Goal: Task Accomplishment & Management: Manage account settings

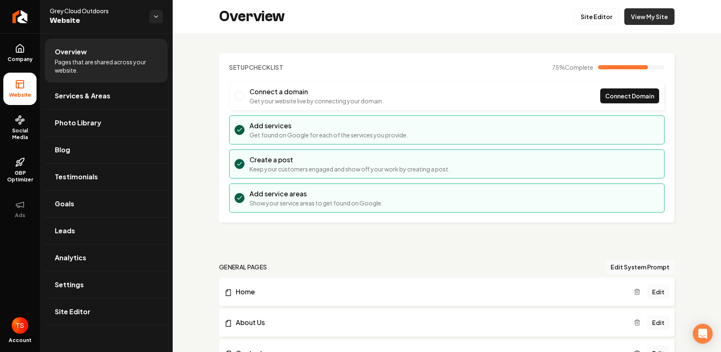
click at [645, 13] on link "View My Site" at bounding box center [649, 16] width 50 height 17
click at [590, 17] on link "Site Editor" at bounding box center [596, 16] width 46 height 17
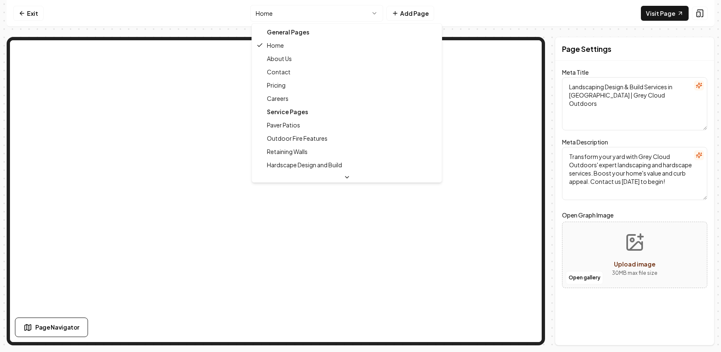
click at [300, 16] on html "Computer Required This feature is only available on a computer. Please switch t…" at bounding box center [360, 176] width 721 height 352
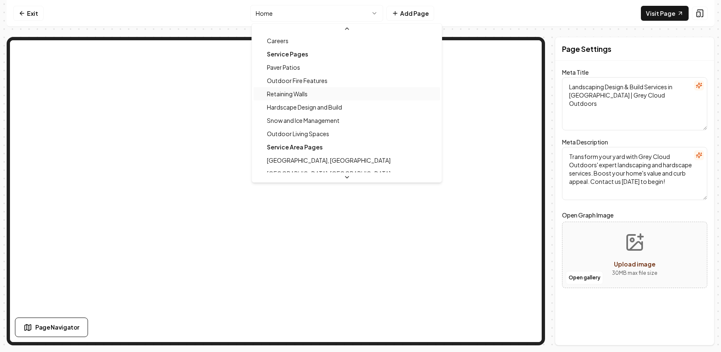
scroll to position [42, 0]
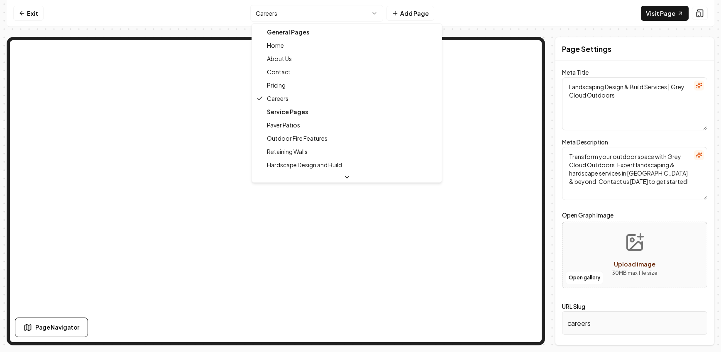
click at [338, 8] on html "Computer Required This feature is only available on a computer. Please switch t…" at bounding box center [360, 176] width 721 height 352
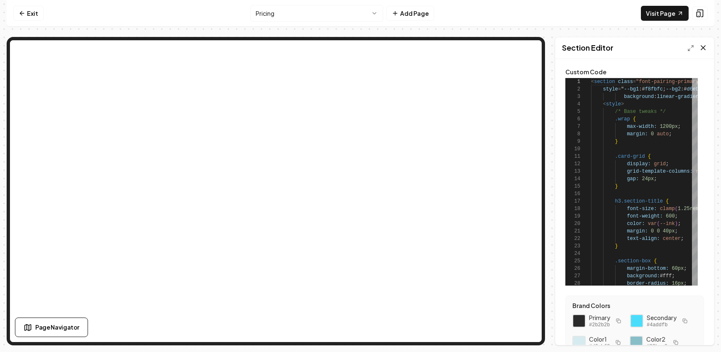
click at [707, 49] on div "Section Editor" at bounding box center [634, 48] width 158 height 22
click at [705, 49] on icon at bounding box center [703, 48] width 8 height 8
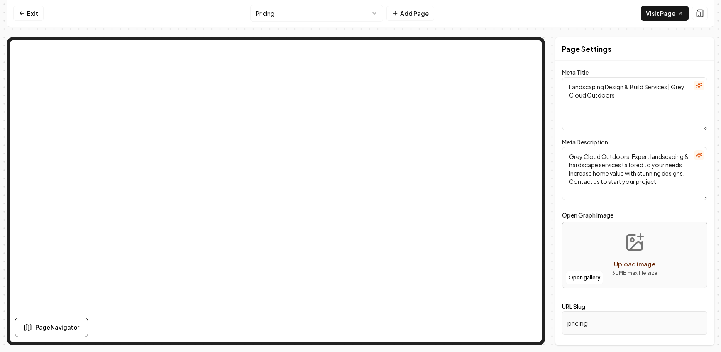
click at [618, 95] on textarea "Landscaping Design & Build Services | Grey Cloud Outdoors" at bounding box center [634, 103] width 145 height 53
click at [589, 166] on textarea "Grey Cloud Outdoors: Expert landscaping & hardscape services tailored to your n…" at bounding box center [634, 173] width 145 height 53
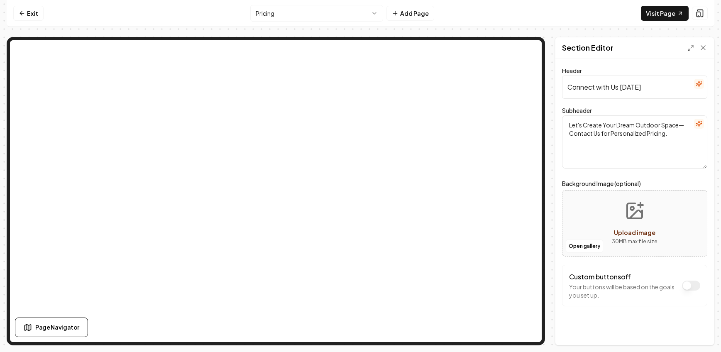
click at [346, 12] on html "Computer Required This feature is only available on a computer. Please switch t…" at bounding box center [360, 176] width 721 height 352
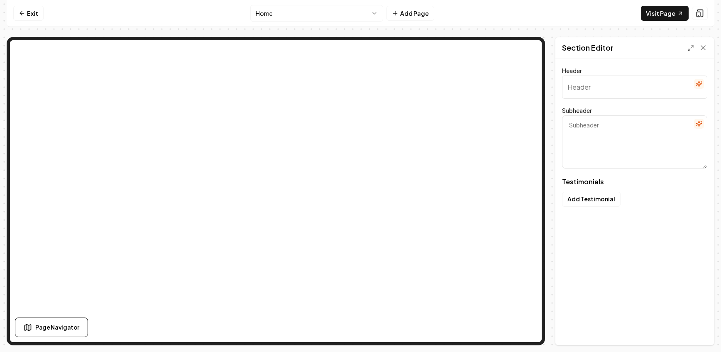
type input "Real stories from Grey Cloud fans"
type textarea "Genuine experiences of how we've transformed their outdoor spaces"
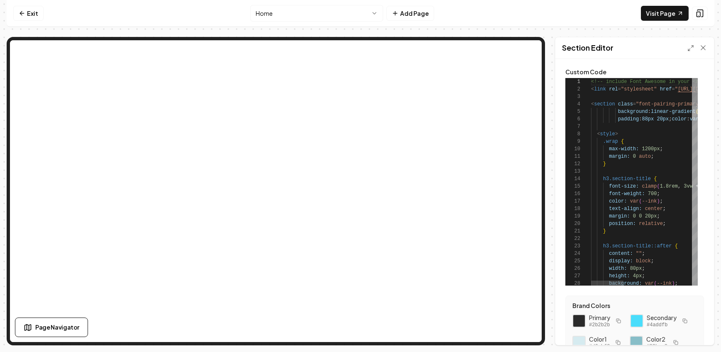
scroll to position [75, 0]
click at [21, 12] on icon at bounding box center [22, 13] width 7 height 7
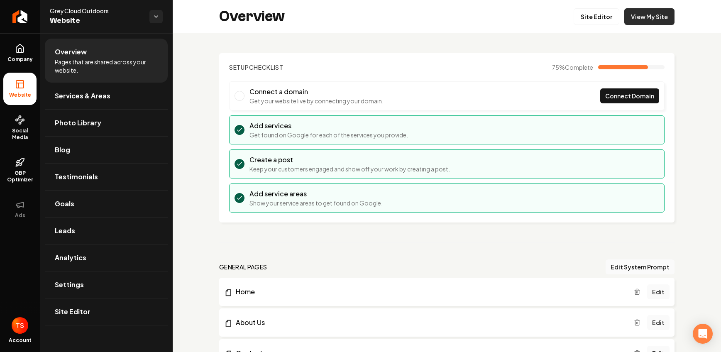
click at [639, 19] on link "View My Site" at bounding box center [649, 16] width 50 height 17
